Goal: Transaction & Acquisition: Book appointment/travel/reservation

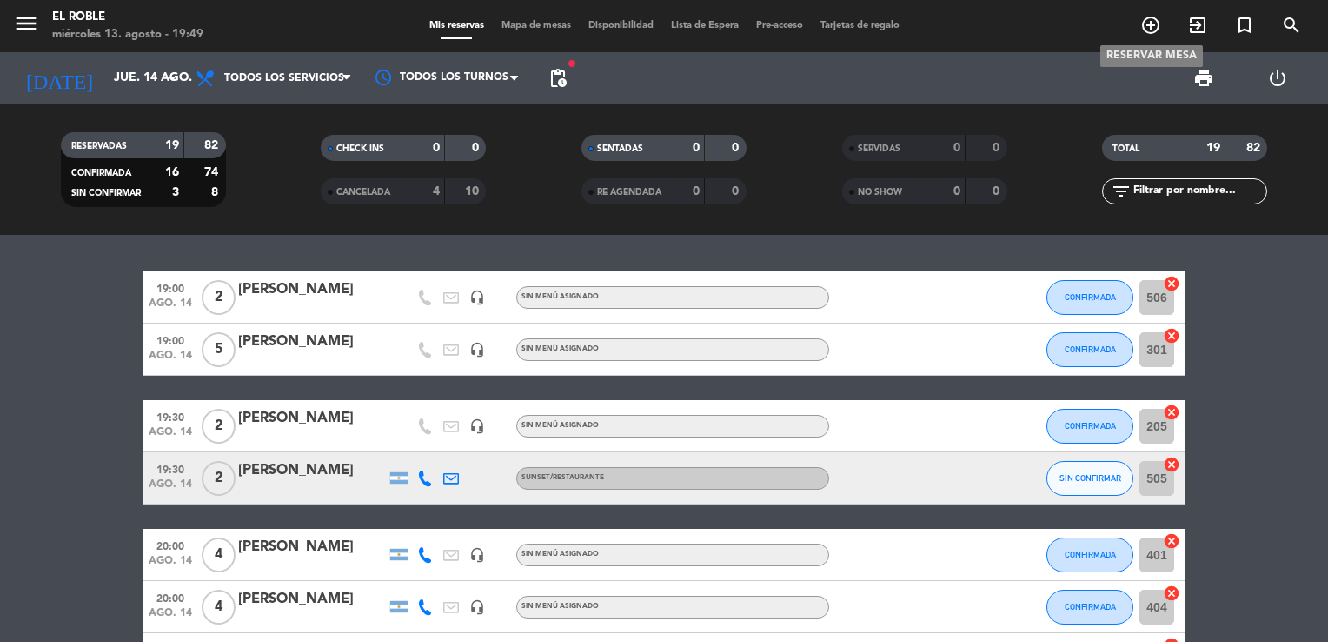
click at [1148, 23] on icon "add_circle_outline" at bounding box center [1151, 25] width 21 height 21
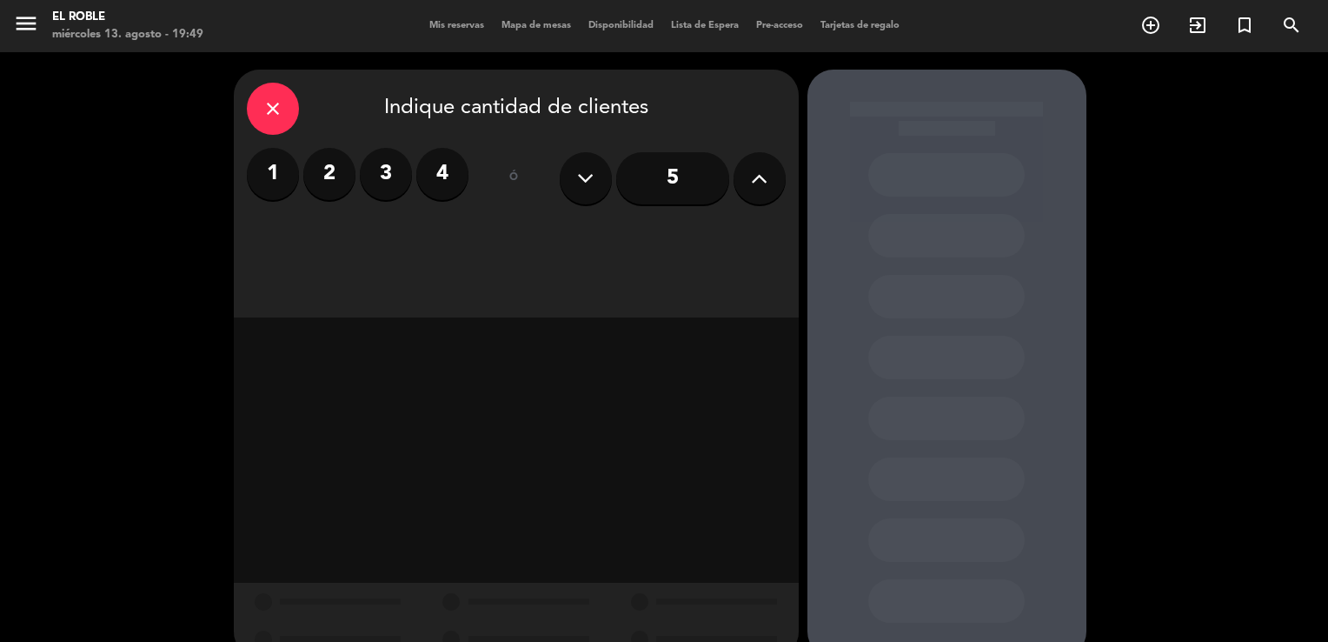
click at [333, 172] on label "2" at bounding box center [329, 174] width 52 height 52
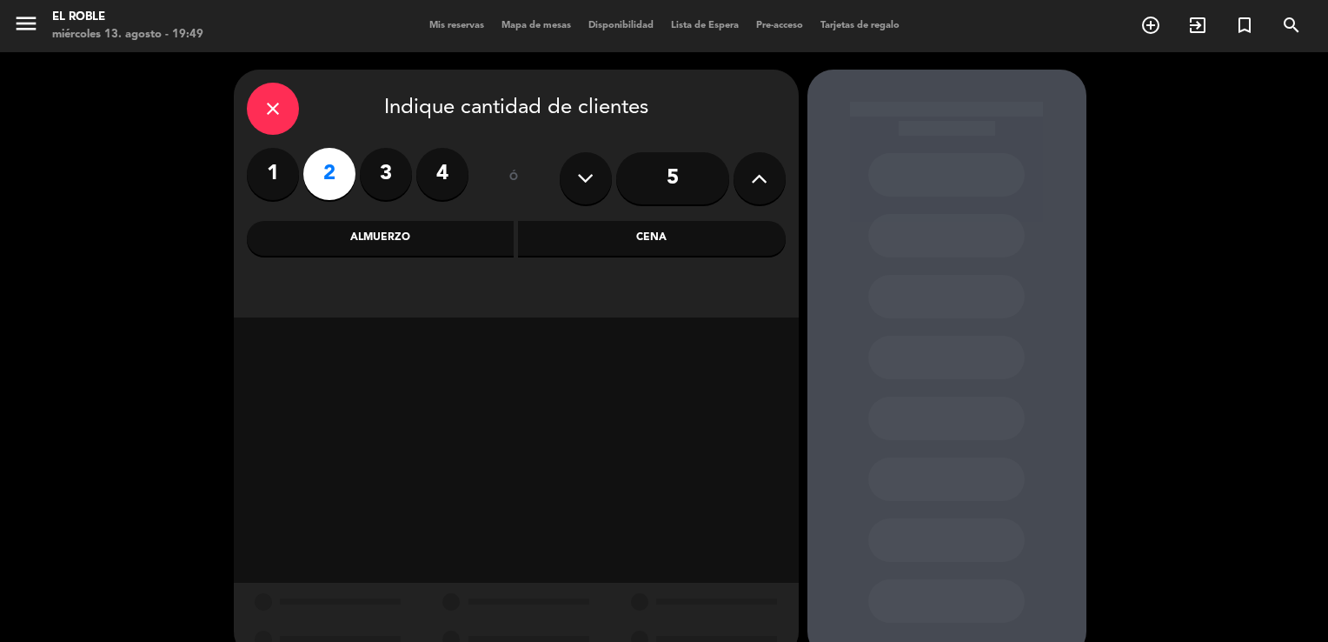
click at [637, 237] on div "Cena" at bounding box center [652, 238] width 268 height 35
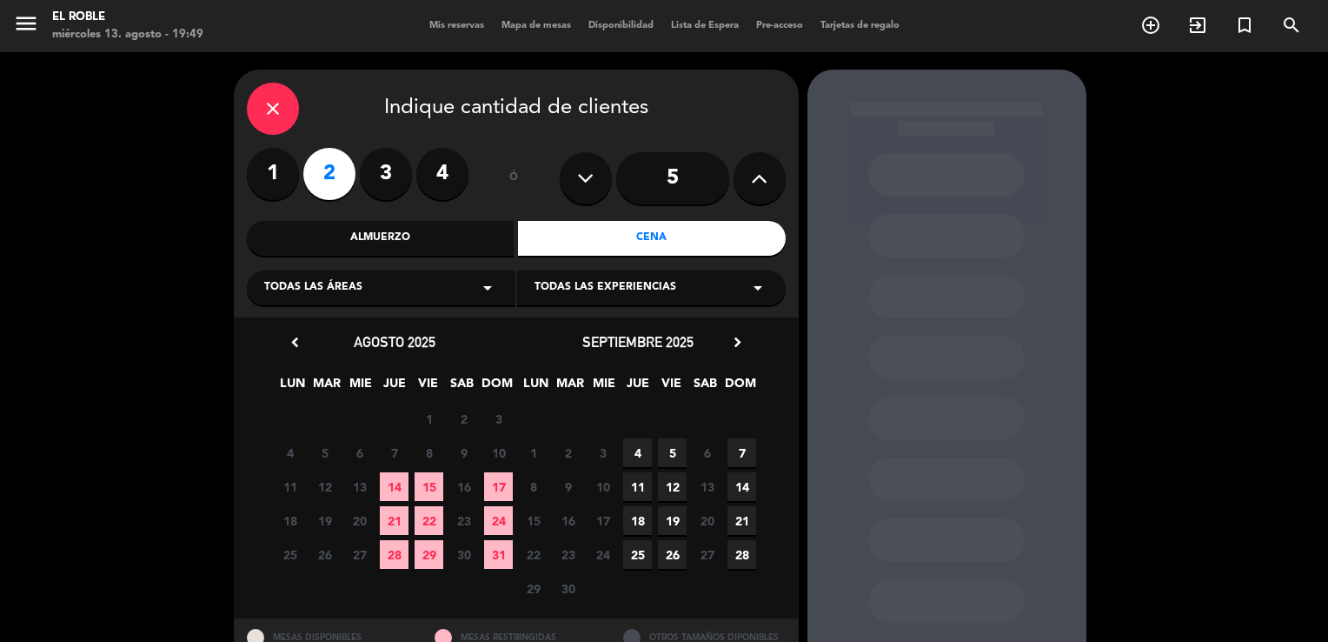
click at [400, 480] on span "14" at bounding box center [394, 486] width 29 height 29
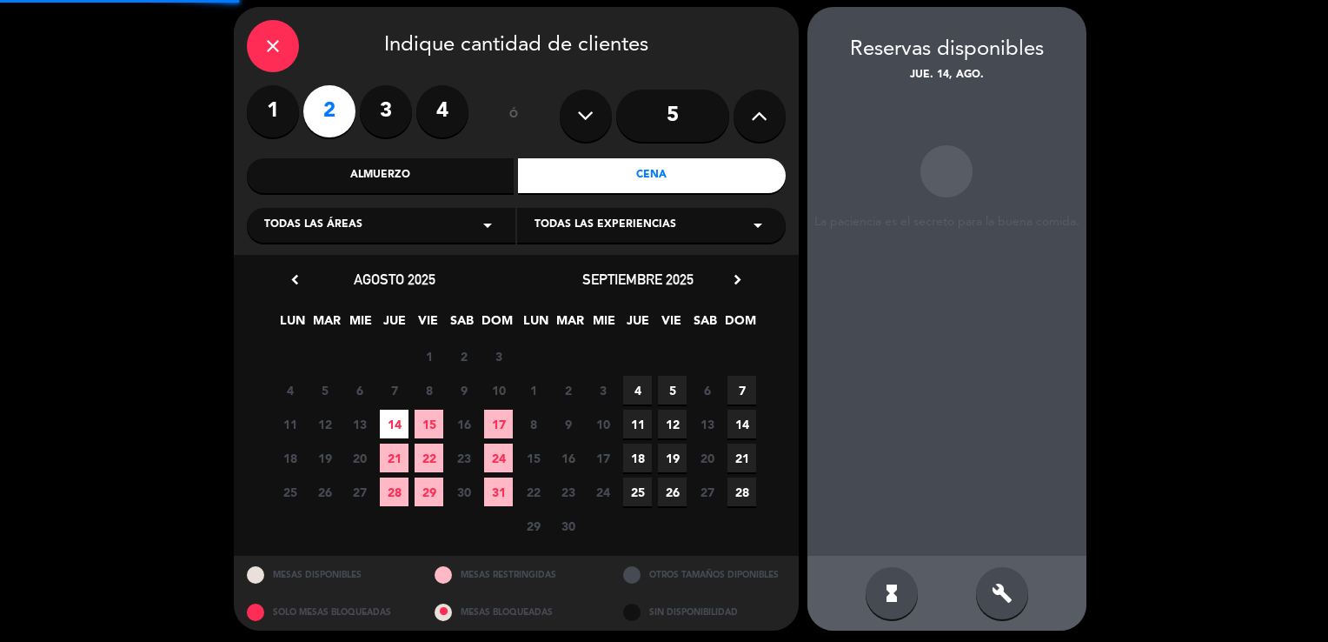
scroll to position [66, 0]
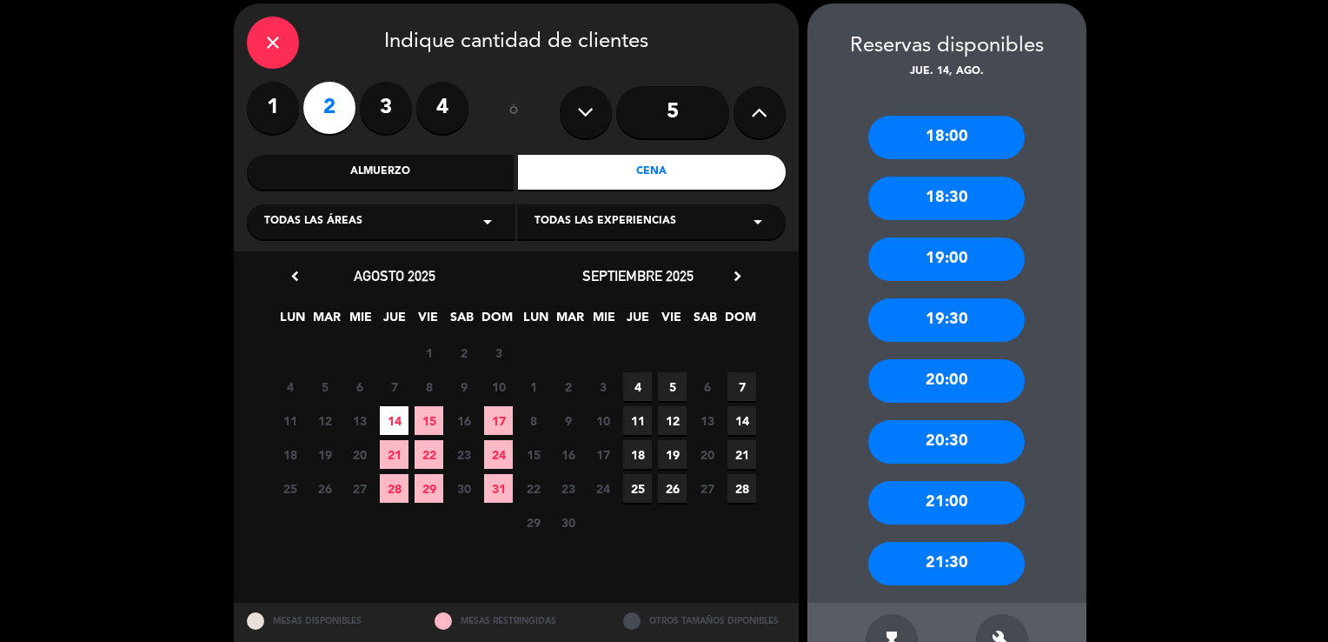
click at [939, 258] on div "19:00" at bounding box center [946, 258] width 156 height 43
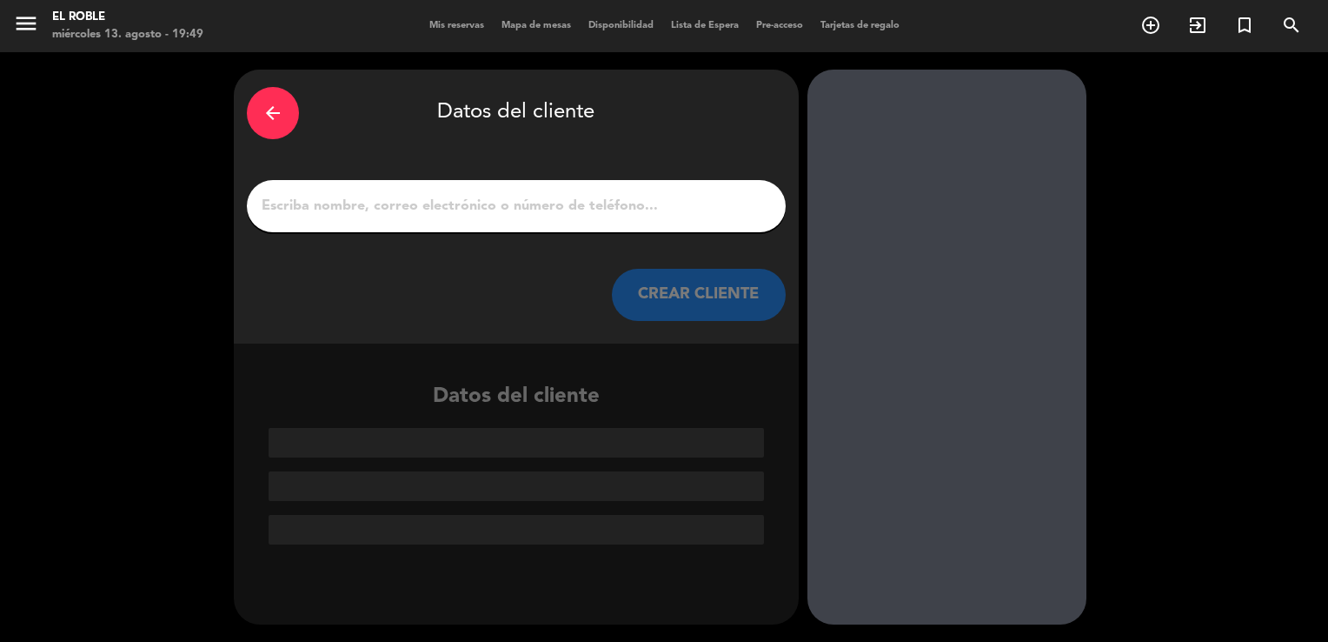
scroll to position [0, 0]
click at [632, 204] on input "1" at bounding box center [516, 206] width 513 height 24
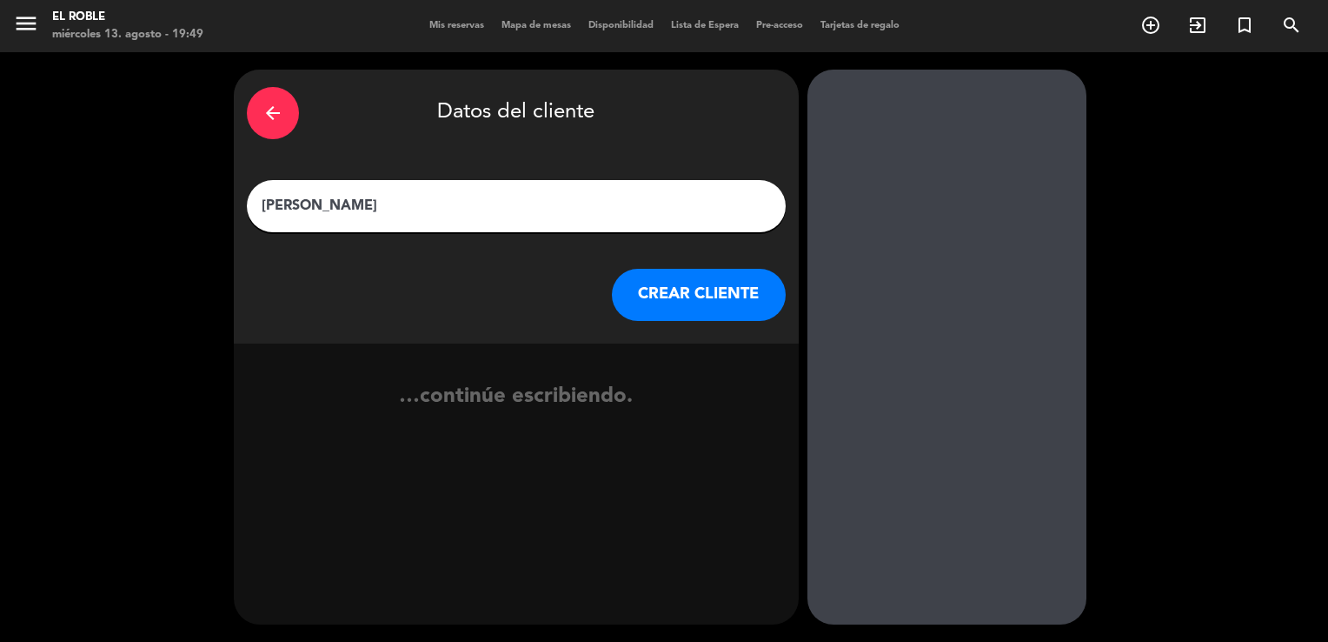
type input "[PERSON_NAME]"
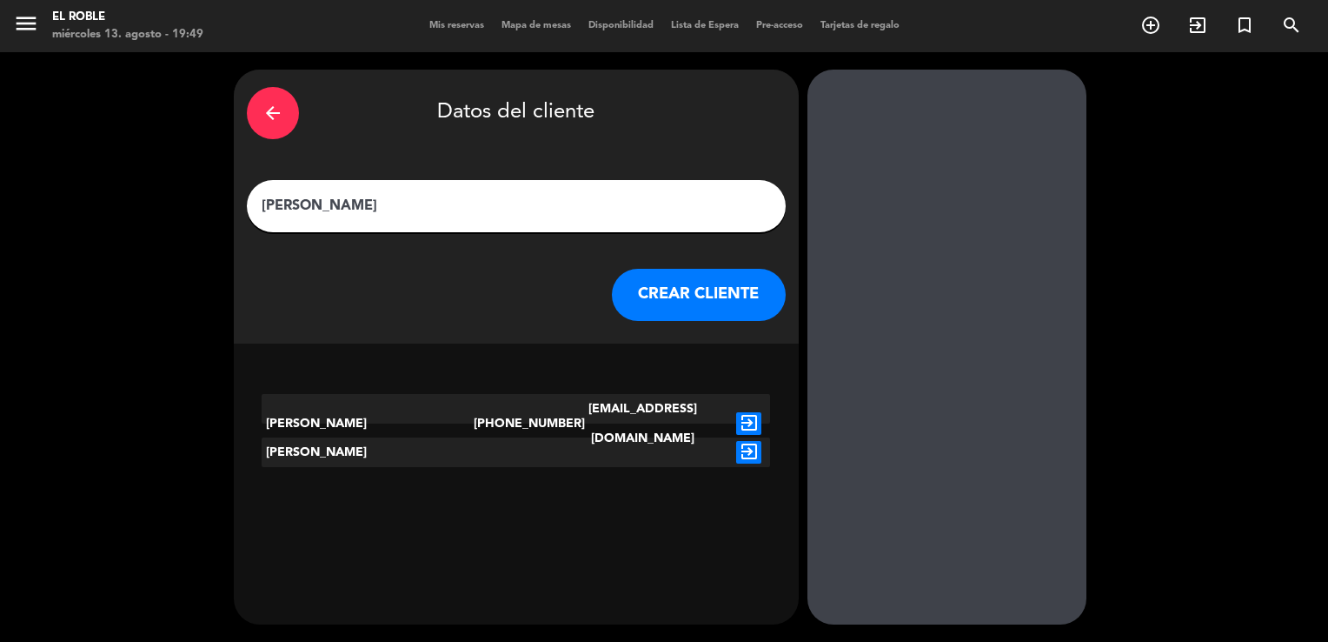
click at [678, 300] on button "CREAR CLIENTE" at bounding box center [699, 295] width 174 height 52
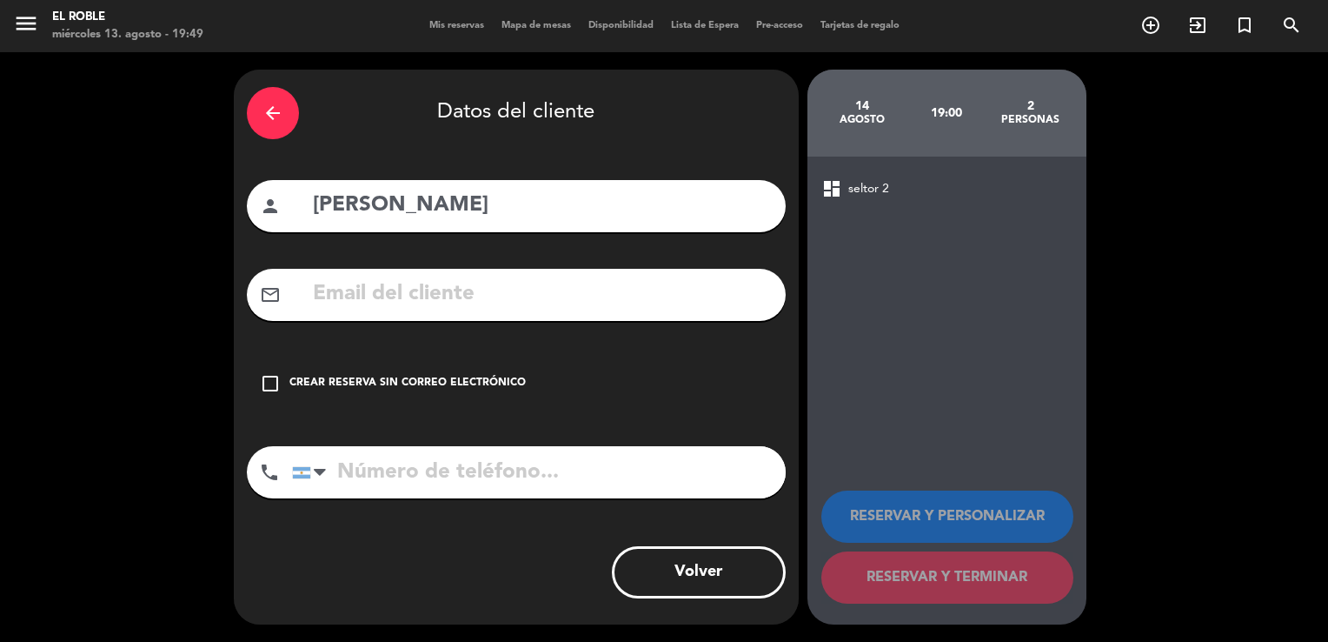
click at [400, 361] on div "check_box_outline_blank Crear reserva sin correo electrónico" at bounding box center [516, 383] width 539 height 52
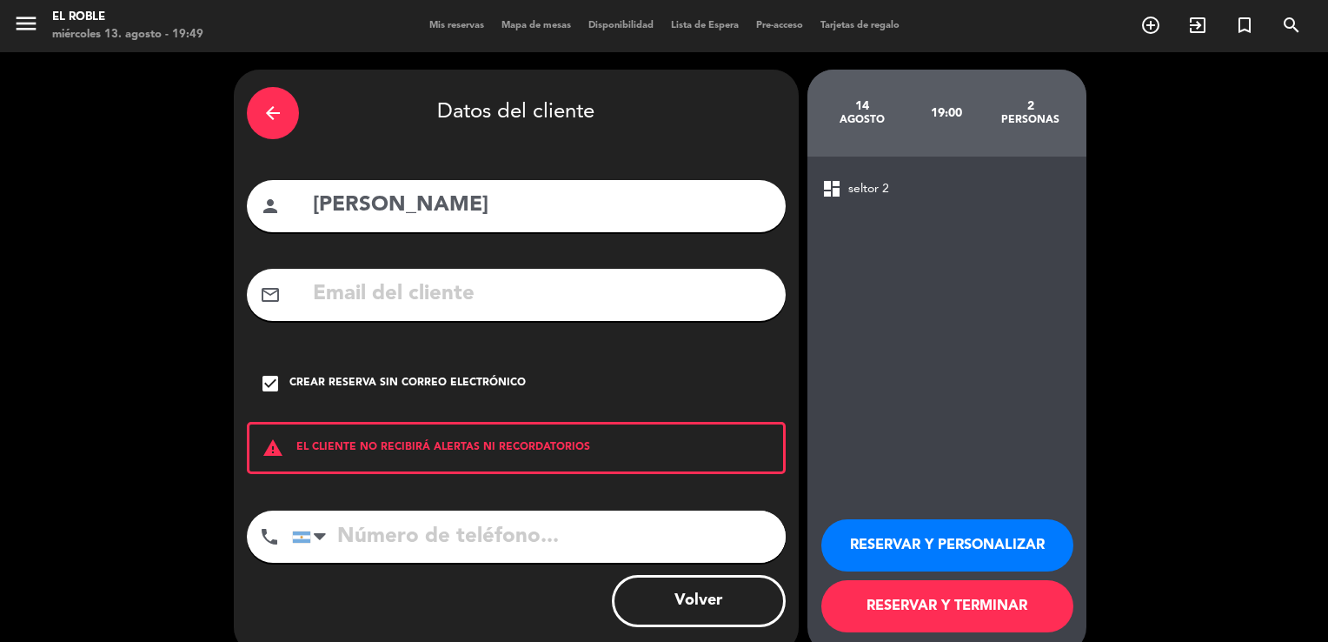
click at [963, 605] on button "RESERVAR Y TERMINAR" at bounding box center [948, 606] width 252 height 52
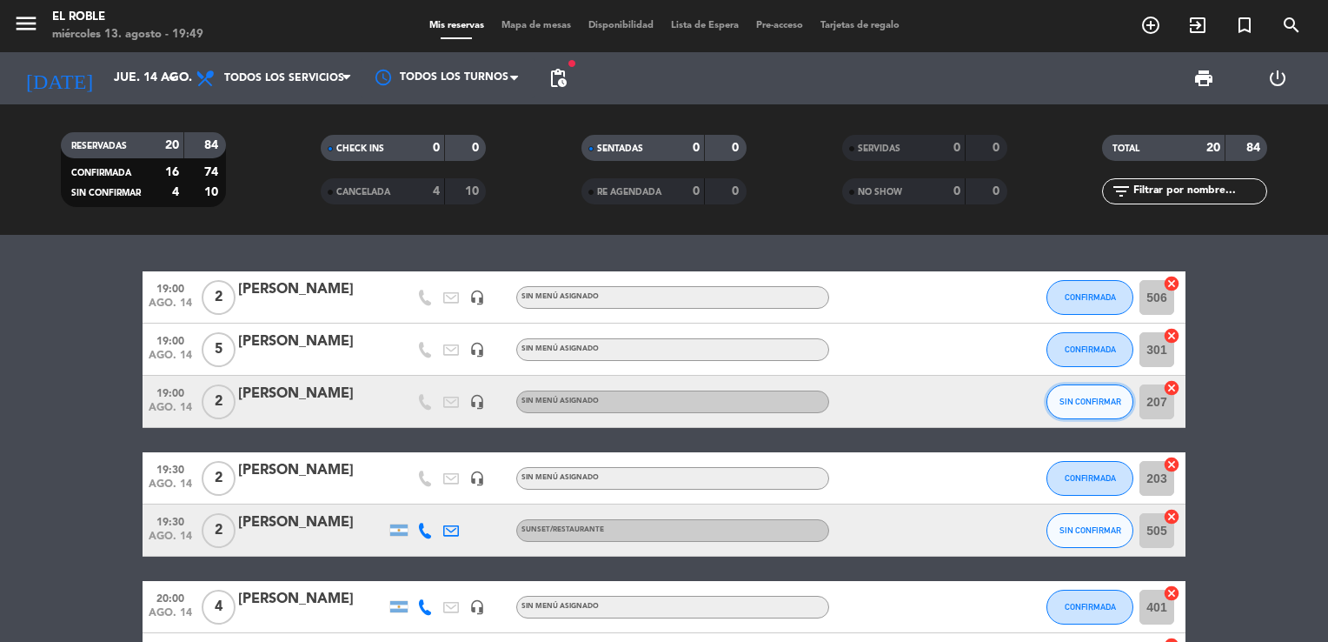
click at [1081, 406] on button "SIN CONFIRMAR" at bounding box center [1090, 401] width 87 height 35
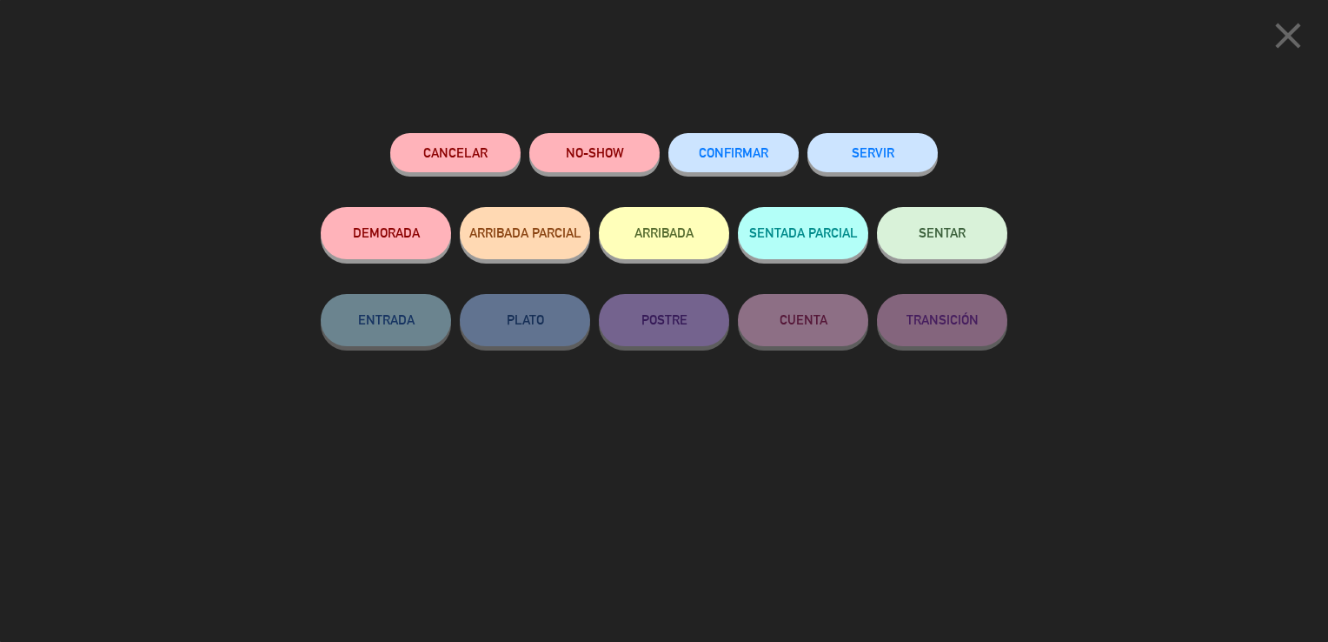
click at [775, 153] on button "CONFIRMAR" at bounding box center [734, 152] width 130 height 39
